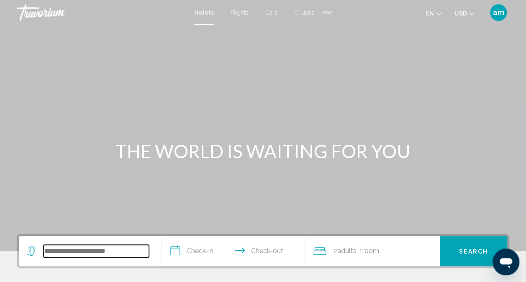
click at [63, 252] on input "Search widget" at bounding box center [95, 251] width 105 height 13
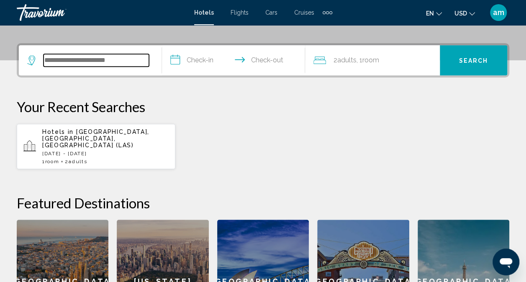
scroll to position [207, 0]
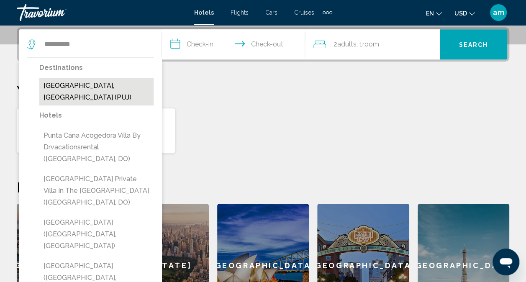
click at [84, 90] on button "[GEOGRAPHIC_DATA], [GEOGRAPHIC_DATA] (PUJ)" at bounding box center [96, 92] width 114 height 28
type input "**********"
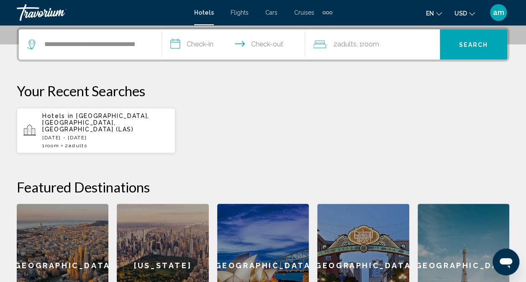
click at [194, 49] on input "**********" at bounding box center [235, 45] width 146 height 33
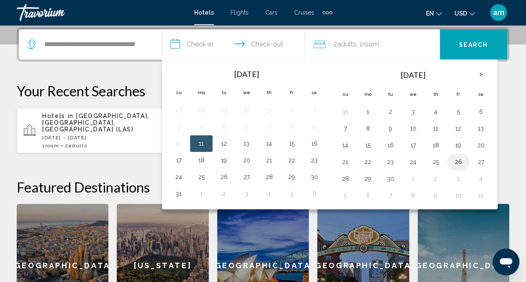
click at [455, 162] on button "26" at bounding box center [457, 162] width 13 height 12
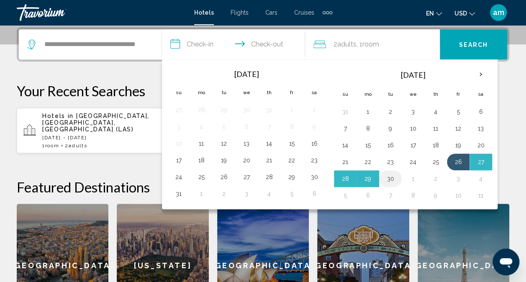
click at [392, 176] on button "30" at bounding box center [389, 179] width 13 height 12
type input "**********"
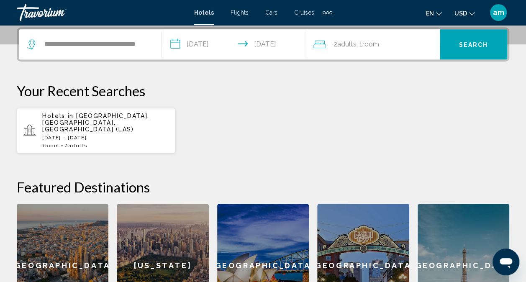
click at [459, 49] on button "Search" at bounding box center [473, 44] width 67 height 30
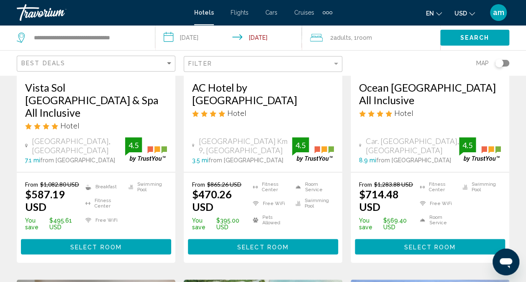
scroll to position [121, 0]
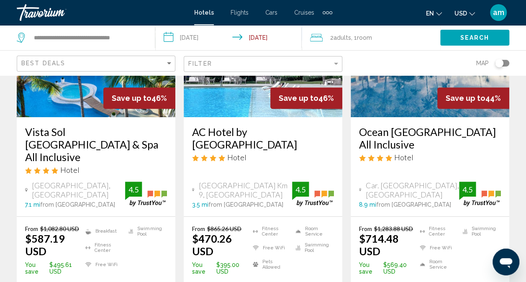
click at [195, 42] on input "**********" at bounding box center [230, 39] width 150 height 28
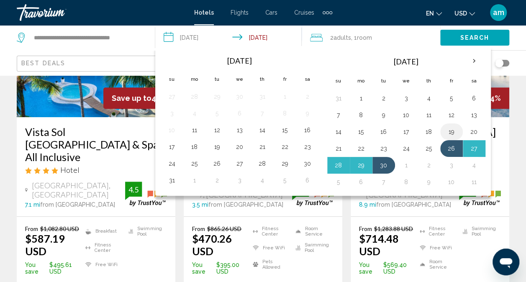
click at [445, 130] on button "19" at bounding box center [451, 132] width 13 height 12
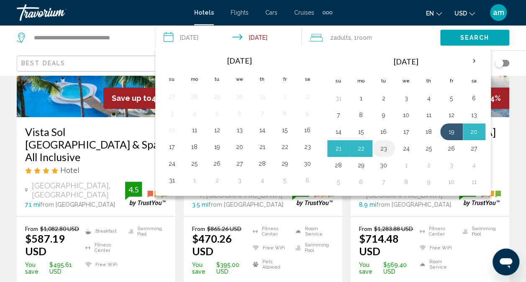
click at [384, 147] on button "23" at bounding box center [383, 149] width 13 height 12
type input "**********"
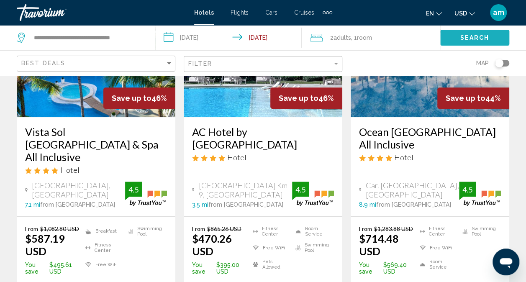
click at [460, 38] on span "Search" at bounding box center [474, 38] width 29 height 7
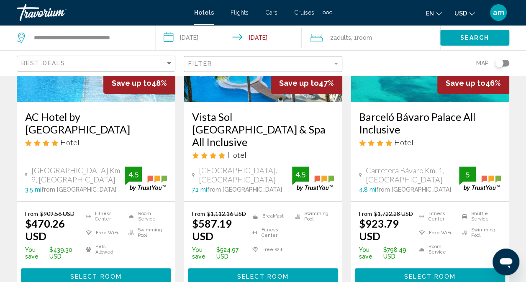
scroll to position [139, 0]
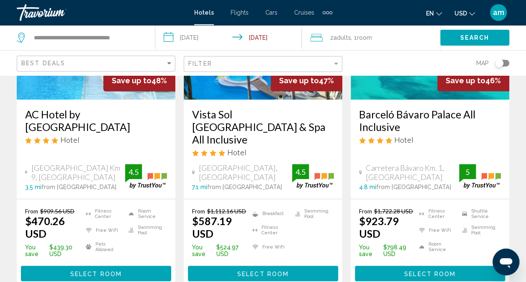
click at [340, 39] on span "Adults" at bounding box center [342, 37] width 18 height 7
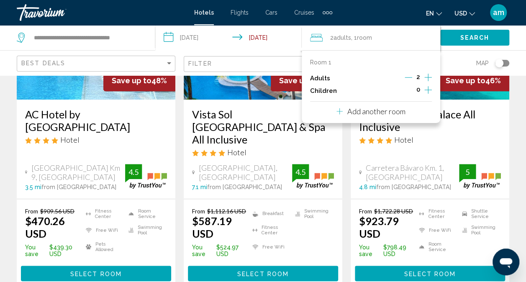
click at [409, 78] on icon "Decrement adults" at bounding box center [408, 78] width 8 height 8
click at [464, 38] on span "Search" at bounding box center [474, 38] width 29 height 7
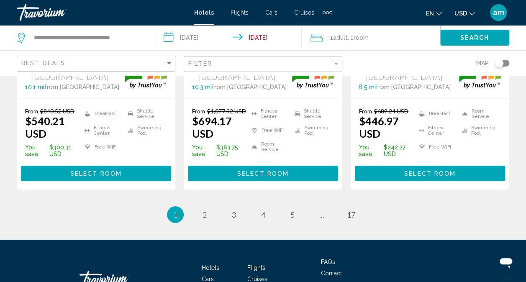
scroll to position [1246, 0]
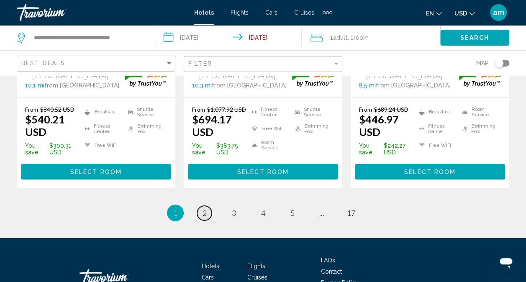
click at [200, 206] on link "page 2" at bounding box center [204, 213] width 15 height 15
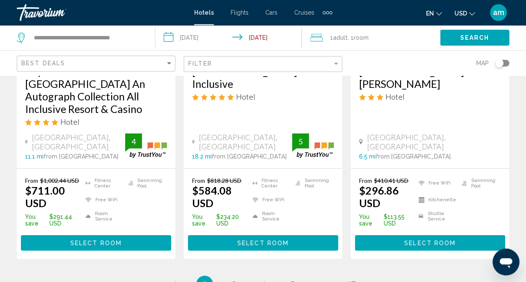
scroll to position [1225, 0]
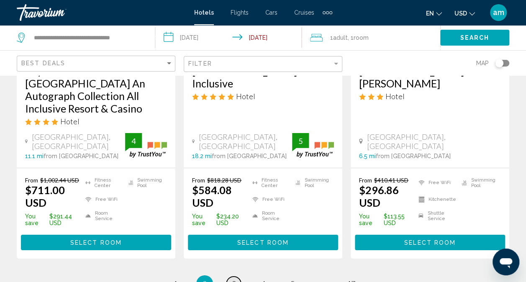
click at [235, 279] on span "3" at bounding box center [234, 283] width 4 height 9
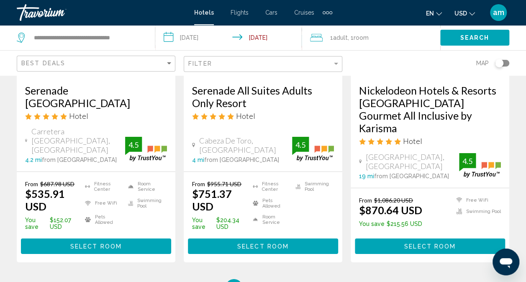
scroll to position [1281, 0]
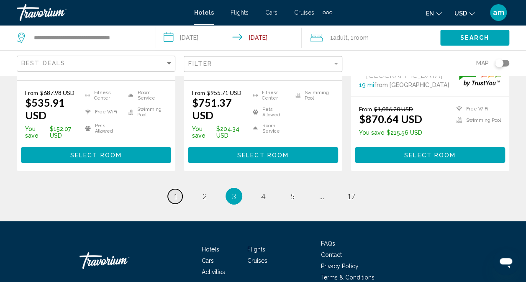
click at [176, 192] on span "1" at bounding box center [175, 196] width 4 height 9
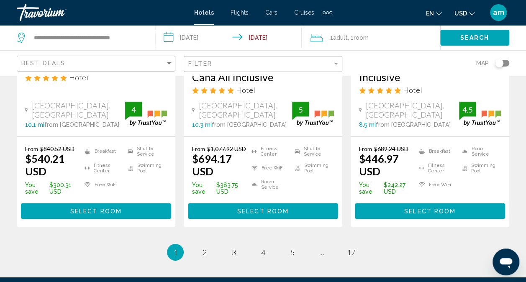
scroll to position [1207, 0]
click at [206, 248] on span "2" at bounding box center [204, 252] width 4 height 9
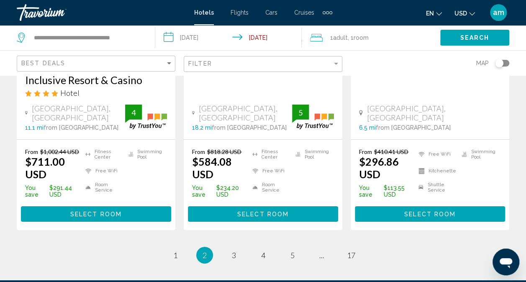
scroll to position [1303, 0]
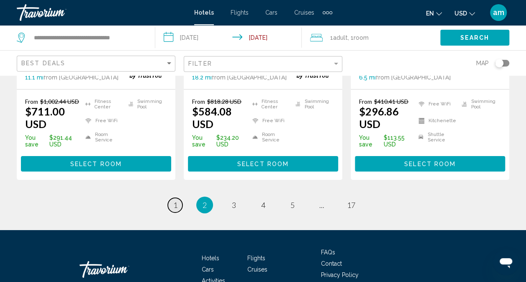
click at [173, 200] on span "1" at bounding box center [175, 204] width 4 height 9
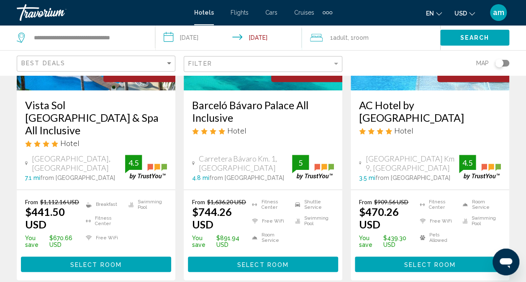
scroll to position [151, 0]
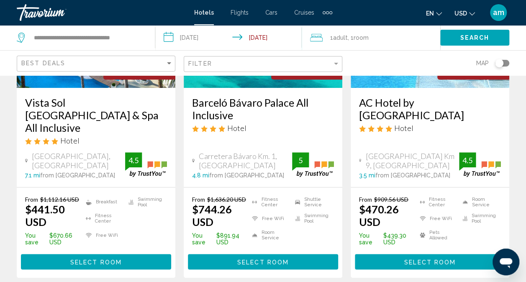
click at [107, 12] on link "Travorium" at bounding box center [101, 12] width 169 height 17
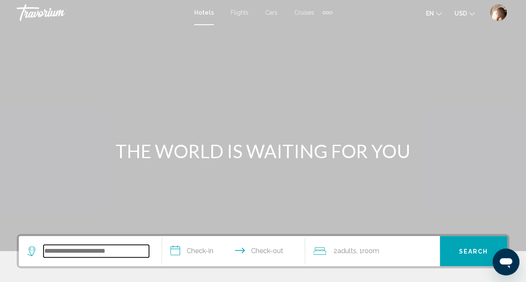
click at [60, 252] on input "Search widget" at bounding box center [95, 251] width 105 height 13
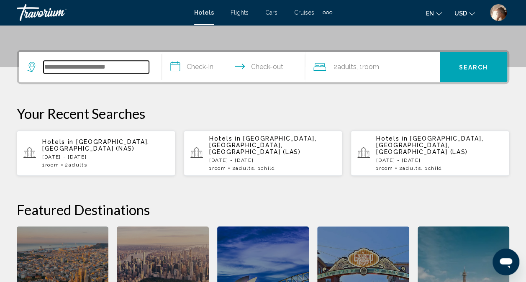
scroll to position [207, 0]
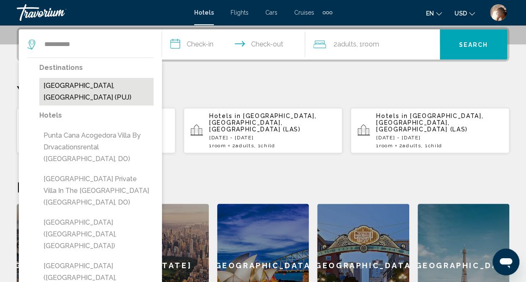
click at [82, 97] on button "[GEOGRAPHIC_DATA], [GEOGRAPHIC_DATA] (PUJ)" at bounding box center [96, 92] width 114 height 28
type input "**********"
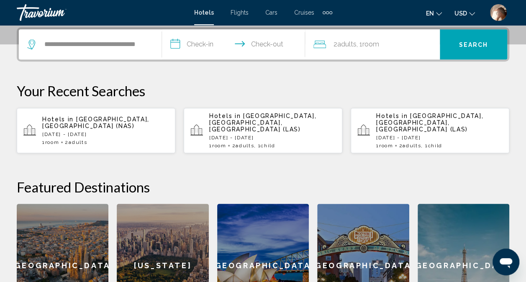
click at [213, 39] on input "**********" at bounding box center [235, 45] width 146 height 33
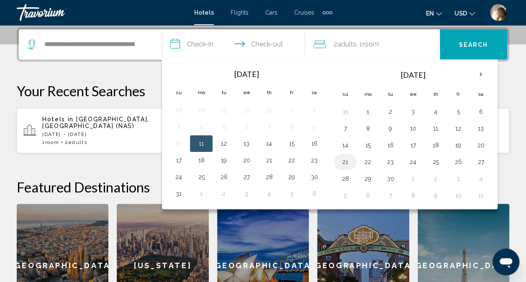
click at [342, 164] on button "21" at bounding box center [344, 162] width 13 height 12
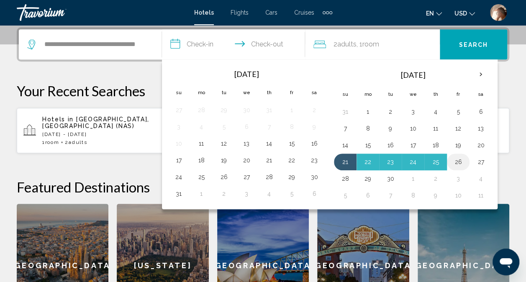
click at [456, 161] on button "26" at bounding box center [457, 162] width 13 height 12
type input "**********"
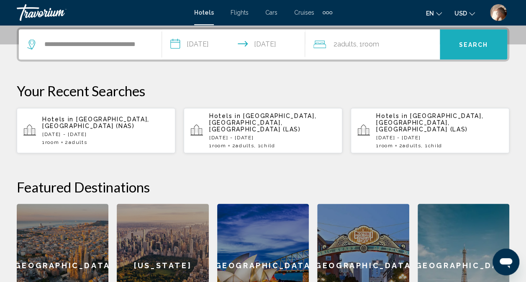
click at [473, 45] on span "Search" at bounding box center [473, 44] width 29 height 7
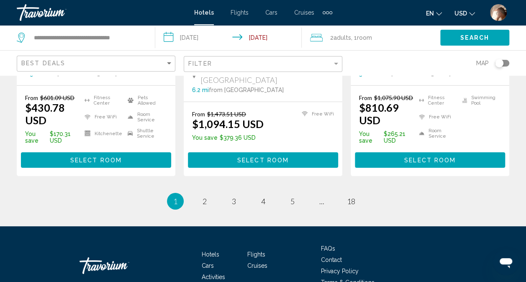
scroll to position [1260, 0]
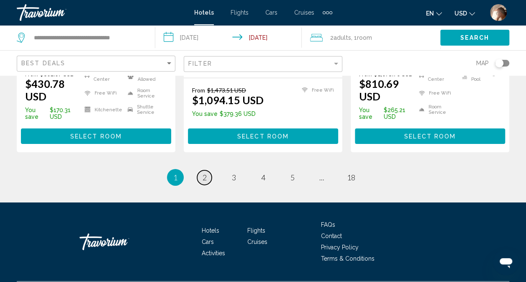
click at [202, 173] on span "2" at bounding box center [204, 177] width 4 height 9
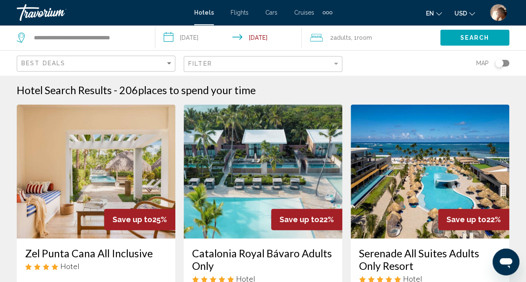
click at [392, 39] on div "2 Adult Adults , 1 Room rooms" at bounding box center [375, 38] width 130 height 12
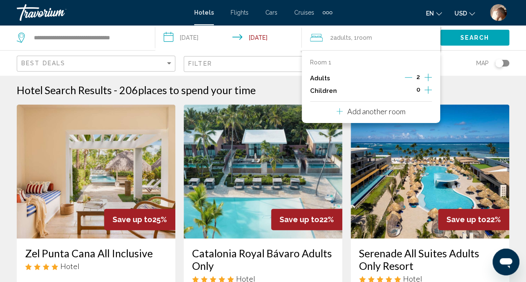
click at [411, 74] on icon "Decrement adults" at bounding box center [408, 78] width 8 height 8
click at [465, 35] on span "Search" at bounding box center [474, 38] width 29 height 7
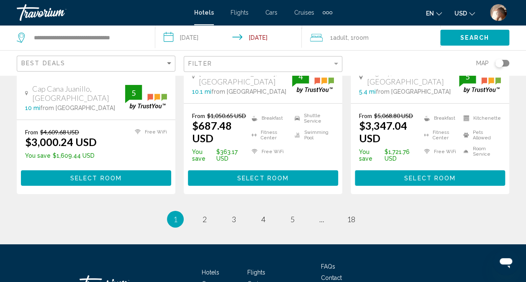
scroll to position [1257, 0]
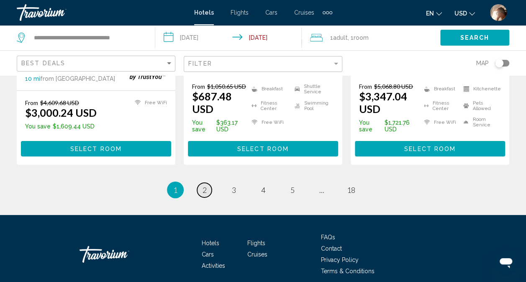
click at [203, 185] on span "2" at bounding box center [204, 189] width 4 height 9
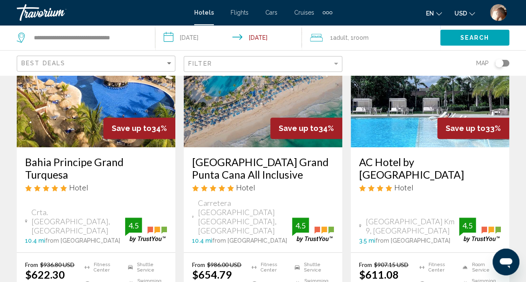
scroll to position [92, 0]
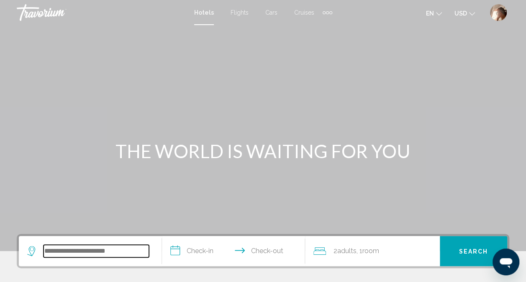
click at [118, 249] on input "Search widget" at bounding box center [95, 251] width 105 height 13
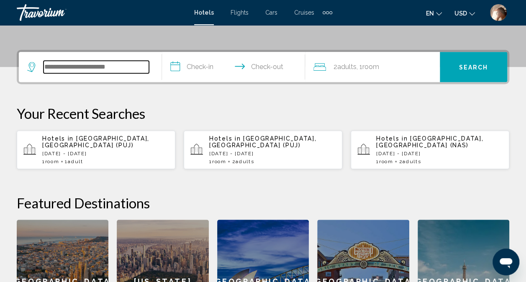
scroll to position [207, 0]
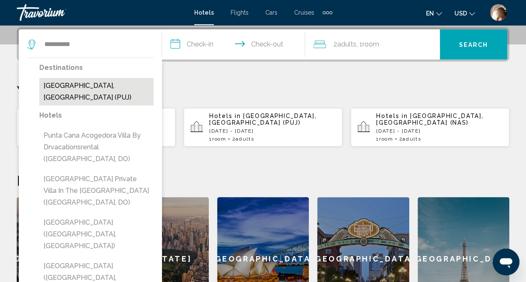
click at [112, 91] on button "[GEOGRAPHIC_DATA], [GEOGRAPHIC_DATA] (PUJ)" at bounding box center [96, 92] width 114 height 28
type input "**********"
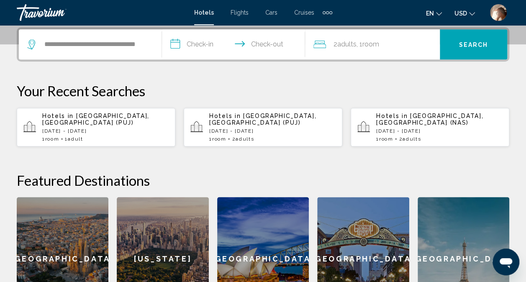
click at [207, 46] on input "**********" at bounding box center [235, 45] width 146 height 33
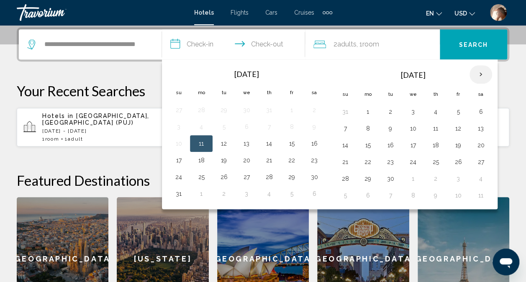
click at [472, 74] on th "Next month" at bounding box center [480, 74] width 23 height 18
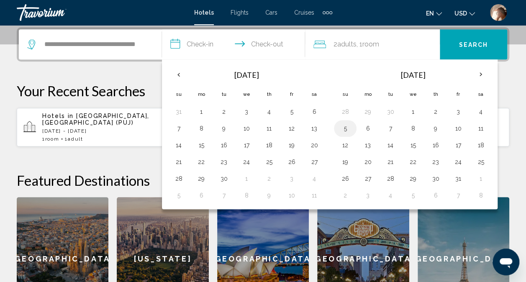
click at [345, 130] on button "5" at bounding box center [344, 129] width 13 height 12
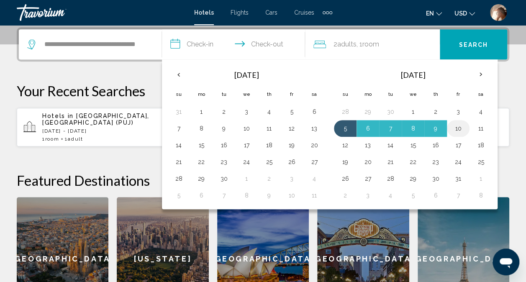
click at [457, 126] on button "10" at bounding box center [457, 129] width 13 height 12
type input "**********"
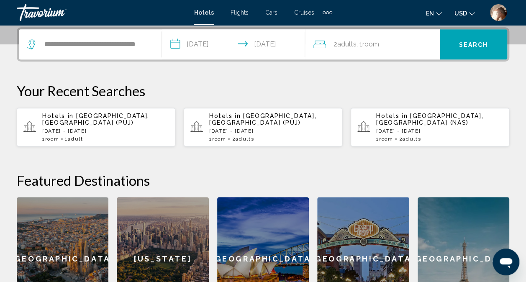
click at [366, 47] on span "Room" at bounding box center [370, 44] width 17 height 8
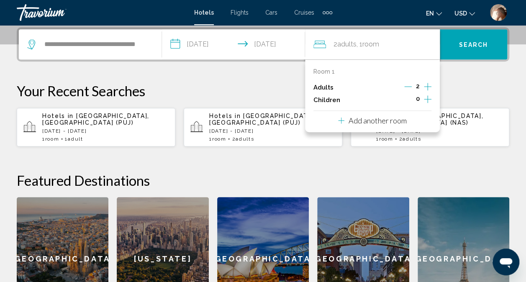
click at [409, 88] on icon "Decrement adults" at bounding box center [408, 87] width 8 height 8
click at [466, 49] on button "Search" at bounding box center [473, 44] width 67 height 30
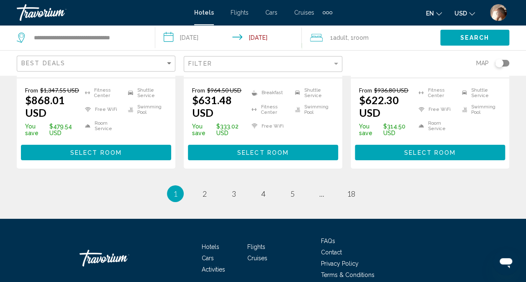
scroll to position [1282, 0]
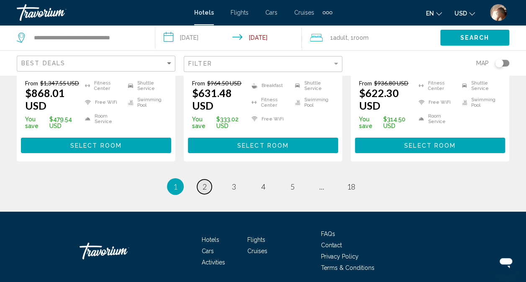
click at [205, 182] on span "2" at bounding box center [204, 186] width 4 height 9
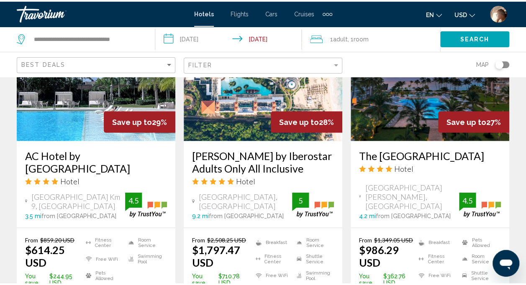
scroll to position [787, 0]
